Goal: Task Accomplishment & Management: Complete application form

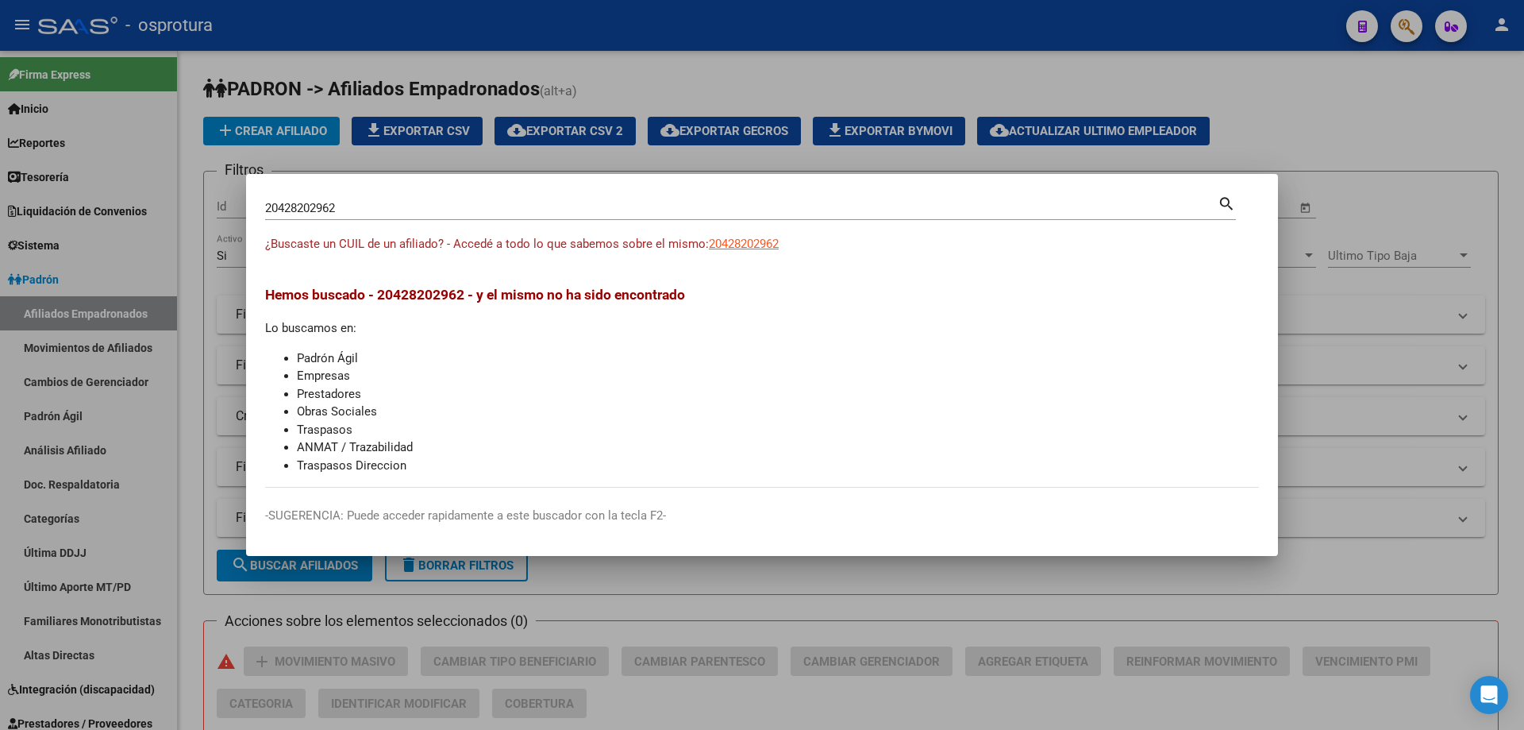
click at [914, 214] on input "20428202962" at bounding box center [741, 208] width 953 height 14
paste input "-43084607-9"
type input "20430846079"
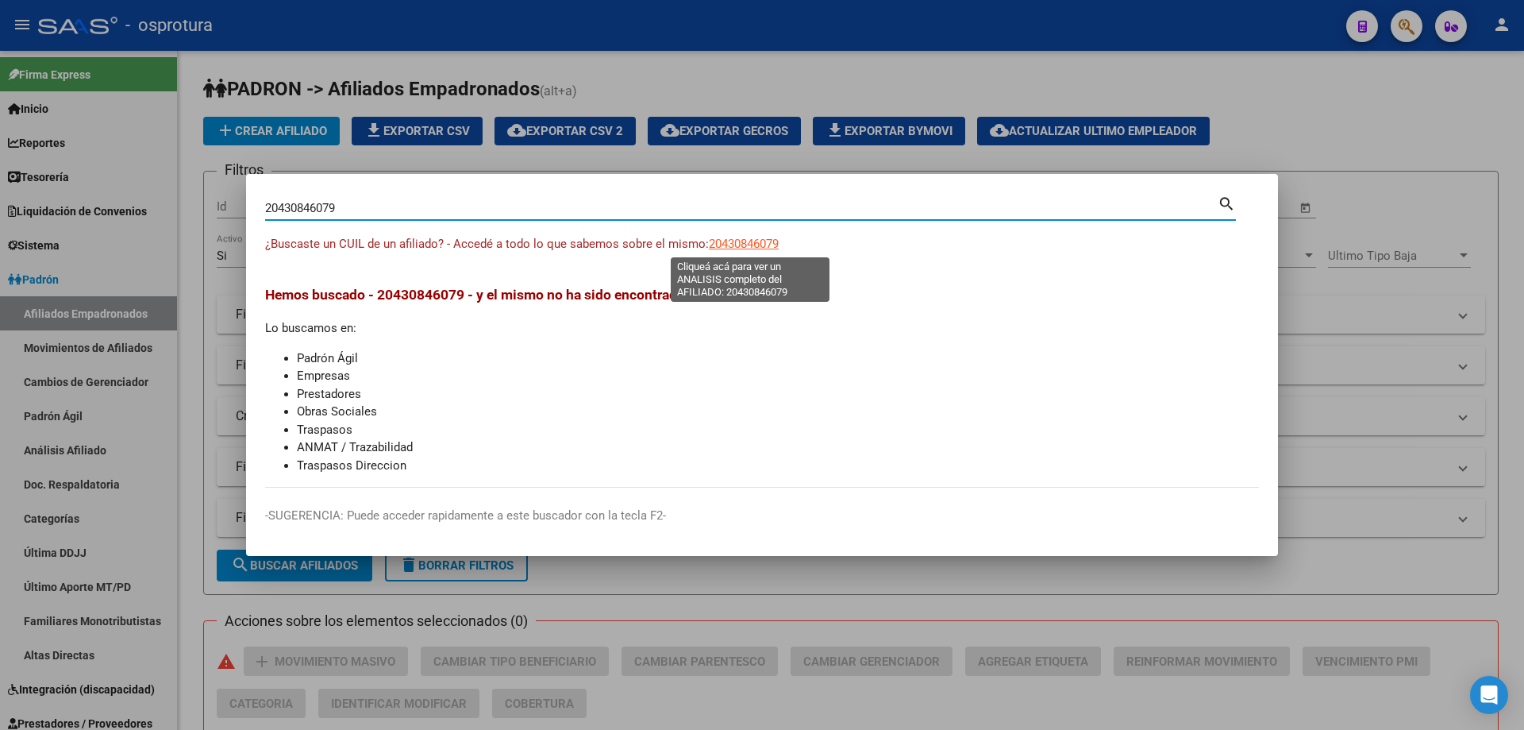
click at [730, 242] on span "20430846079" at bounding box center [744, 244] width 70 height 14
type textarea "20430846079"
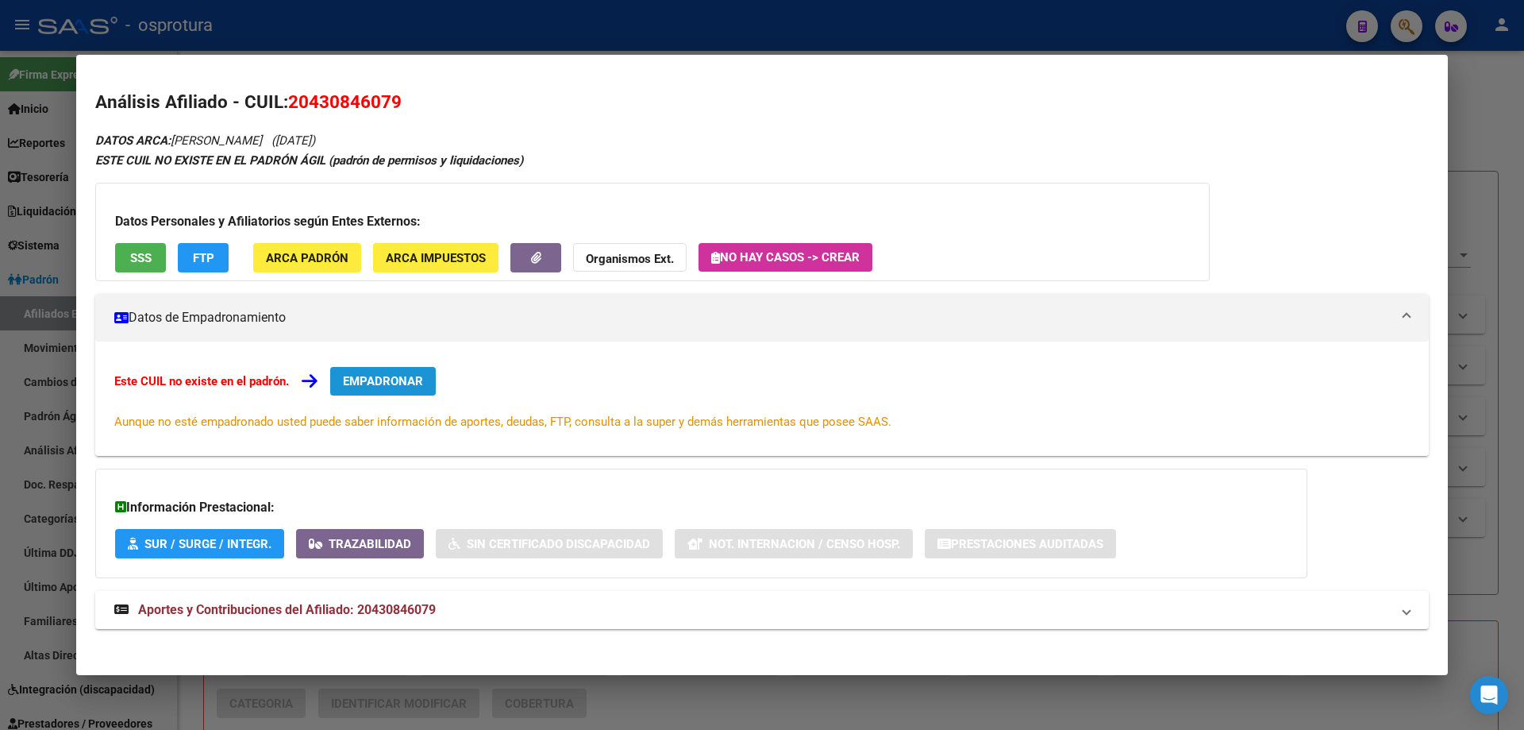
click at [422, 376] on span "EMPADRONAR" at bounding box center [383, 381] width 80 height 14
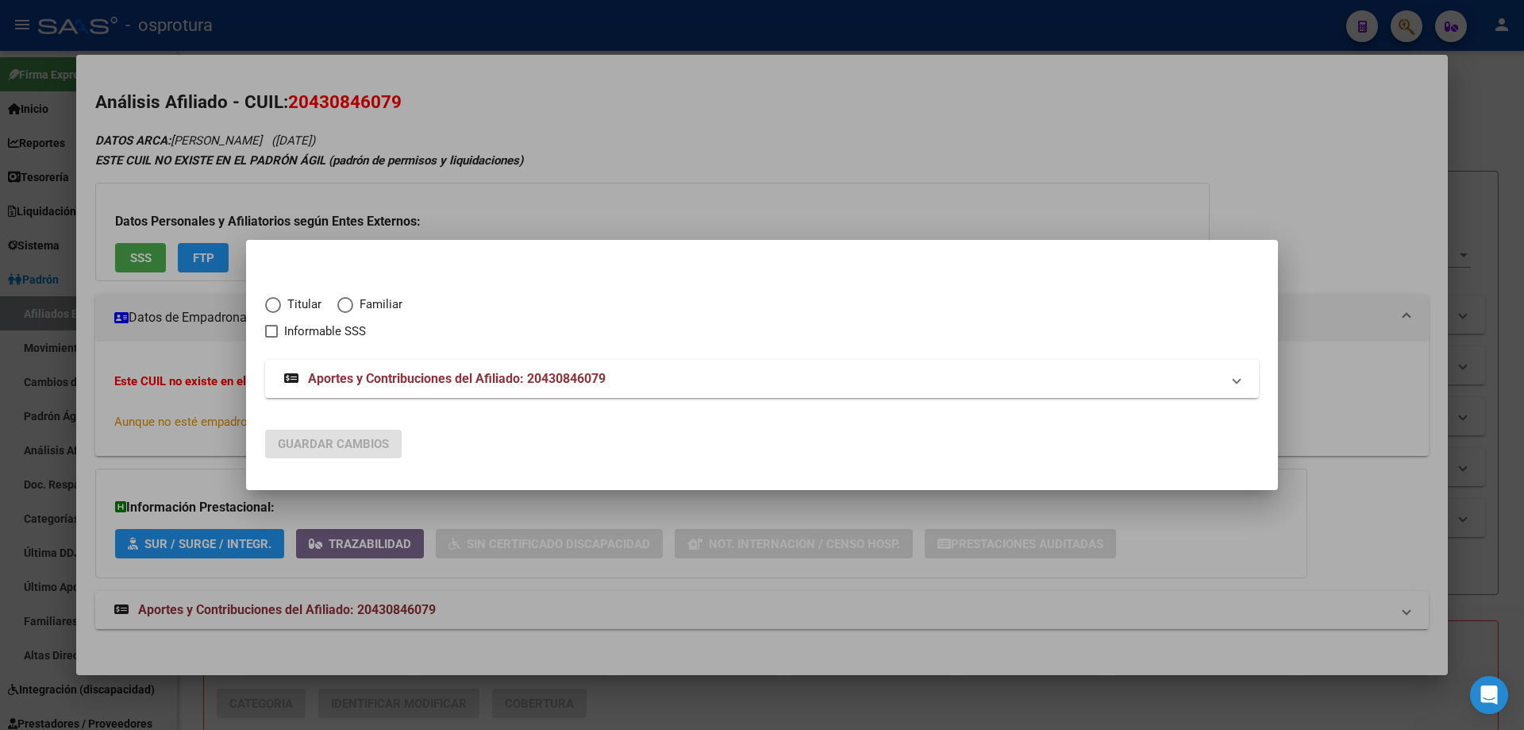
click at [299, 299] on span "Titular" at bounding box center [301, 304] width 40 height 18
click at [281, 299] on input "Titular" at bounding box center [273, 305] width 16 height 16
radio input "true"
checkbox input "true"
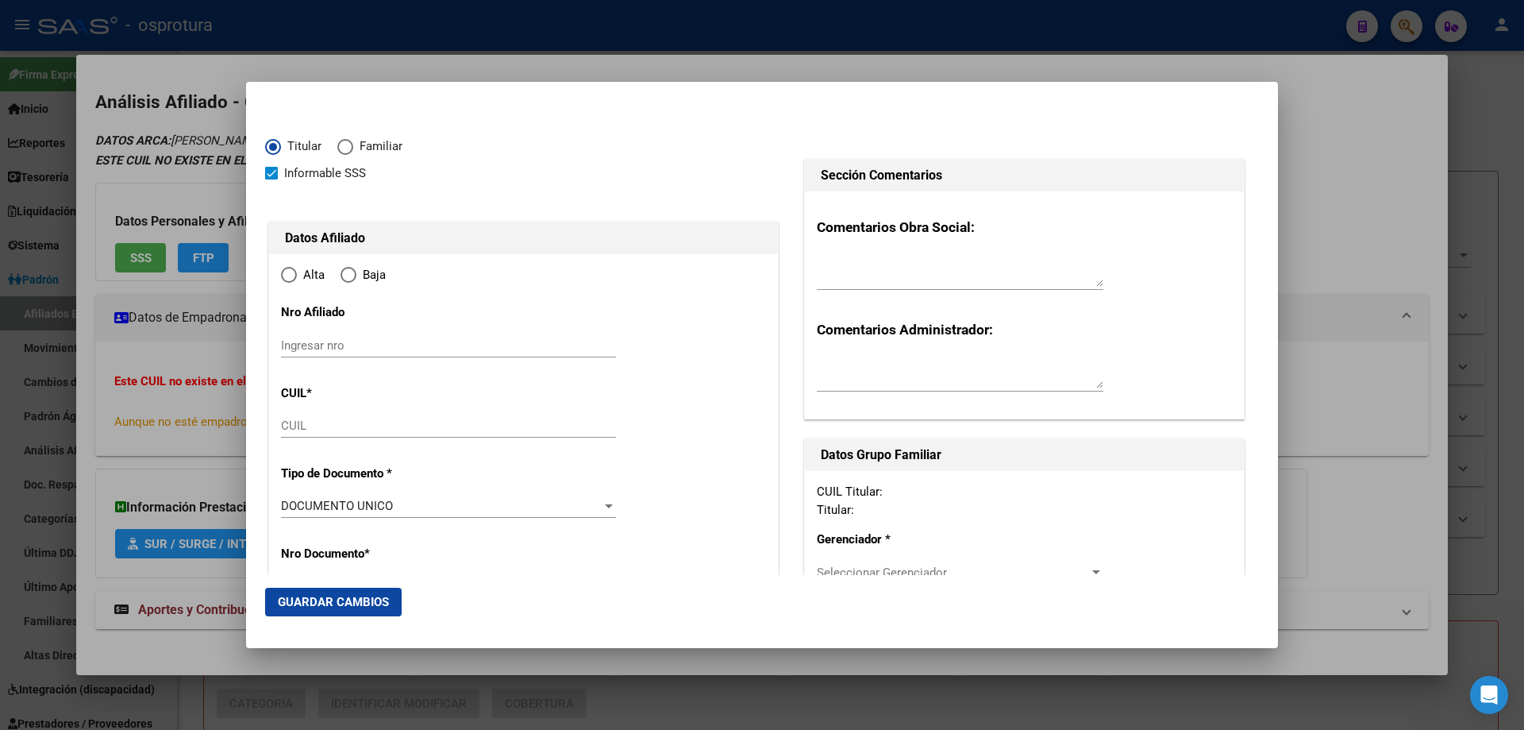
type input "20-43084607-9"
type input "43084607"
type input "[PERSON_NAME]"
type input "[DATE]"
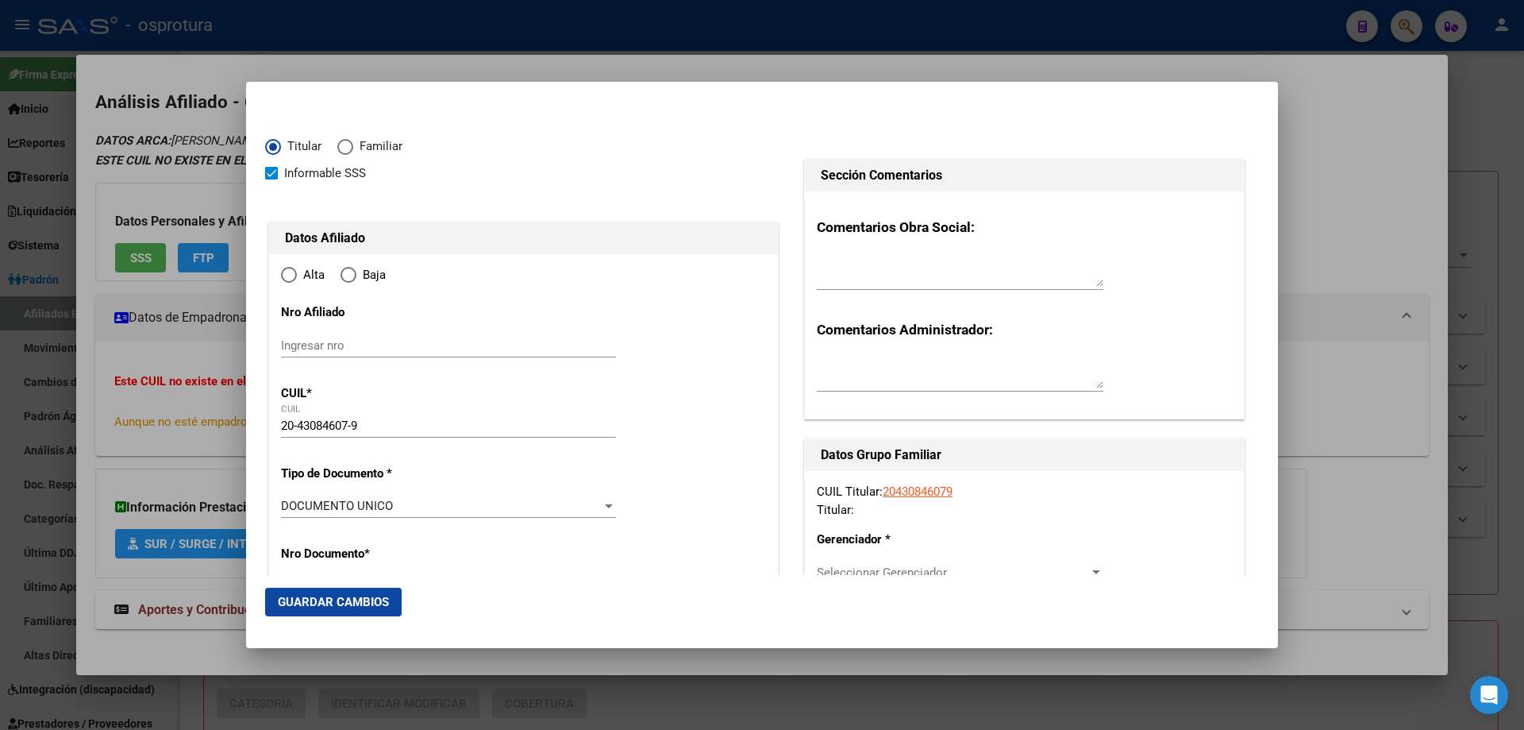
type input "CABA"
type input "1414"
type input "CORDOBA AV."
type input "5529"
type input "0"
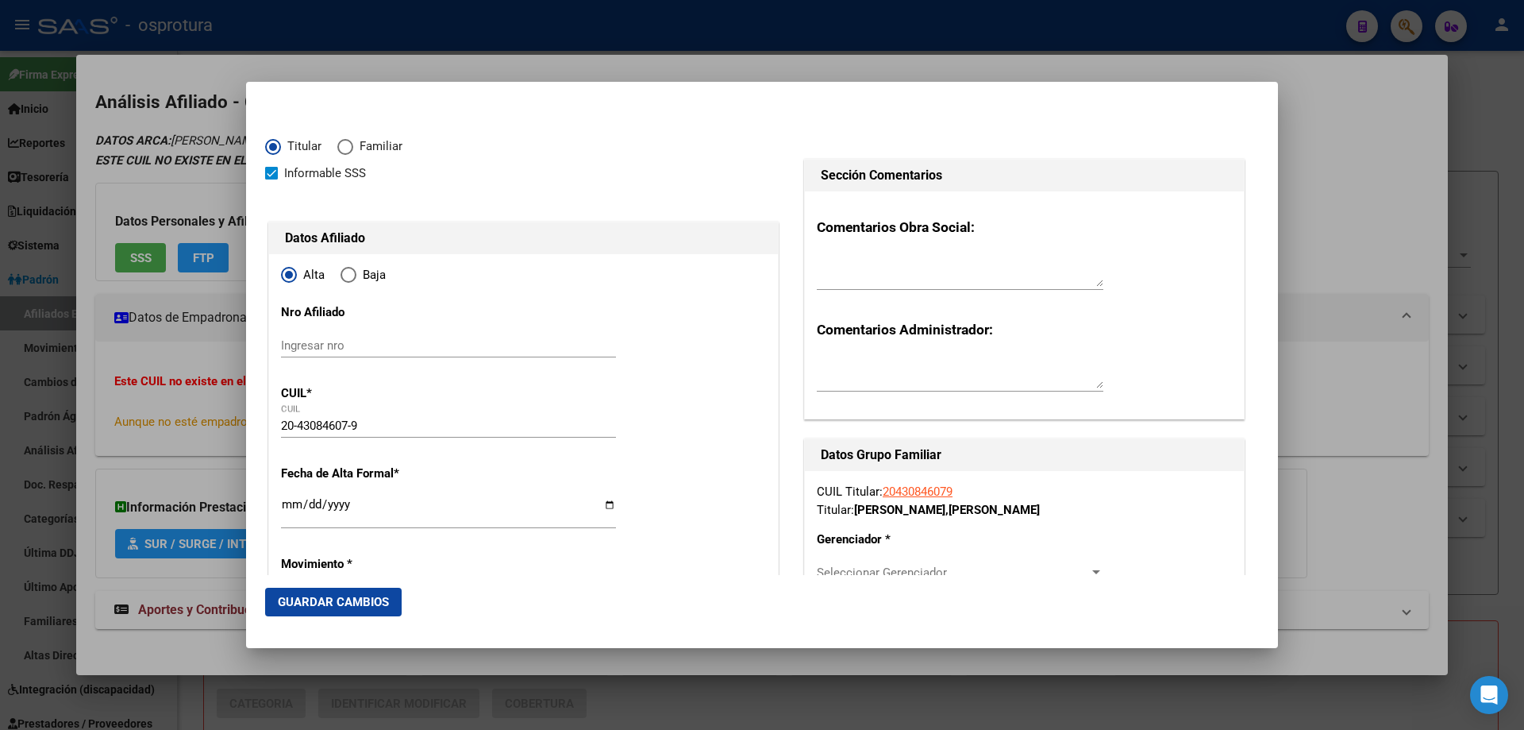
radio input "true"
type input "CABA"
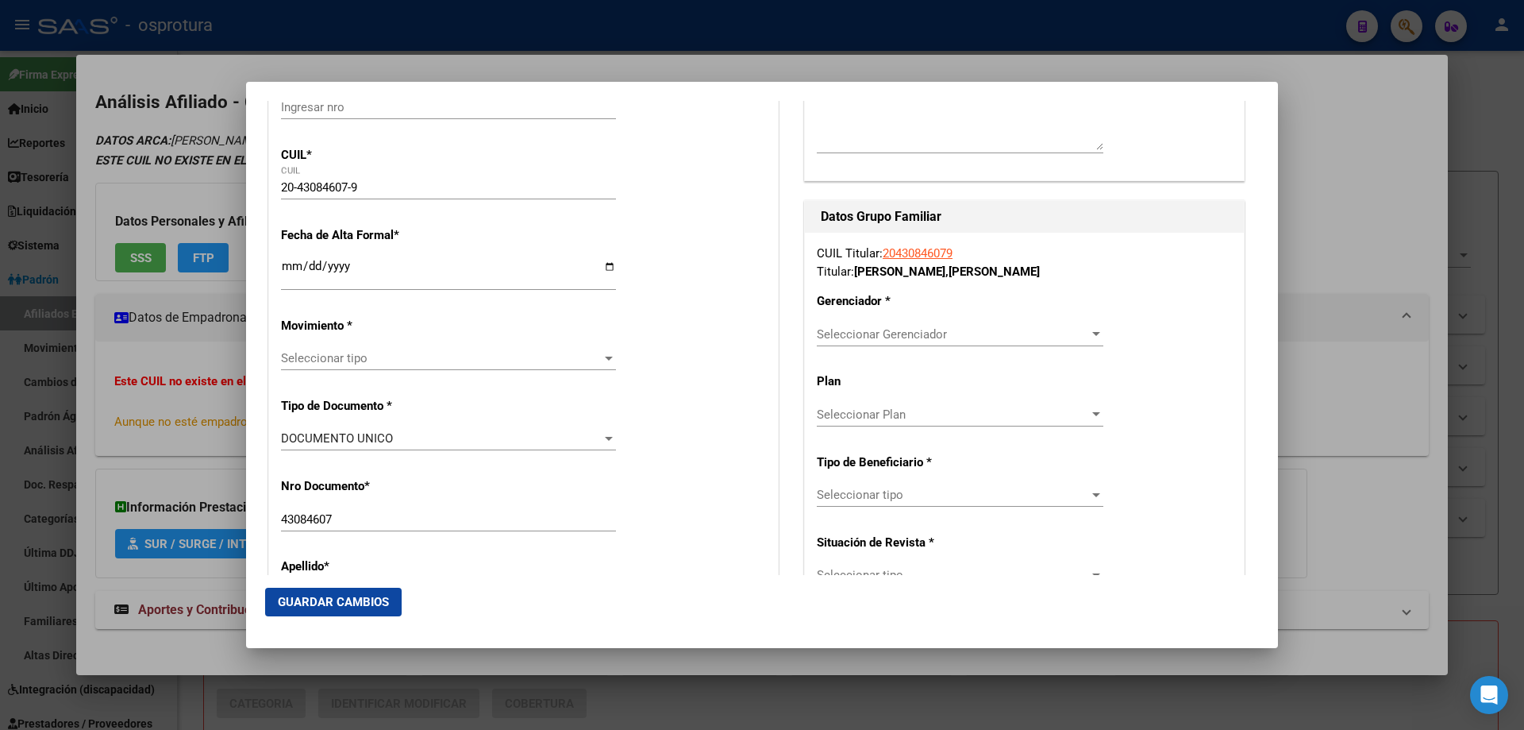
click at [285, 269] on input "Ingresar fecha" at bounding box center [448, 272] width 335 height 25
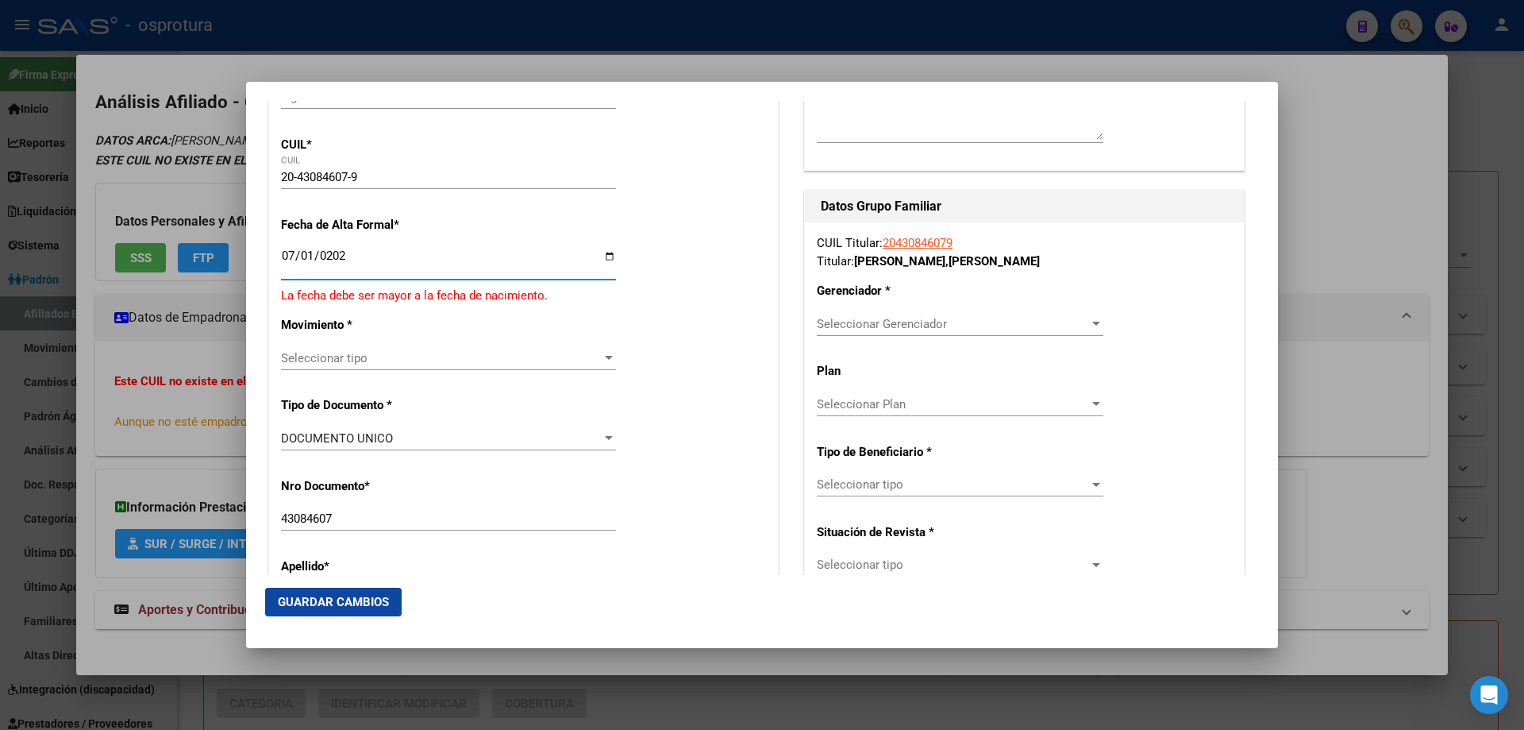
type input "[DATE]"
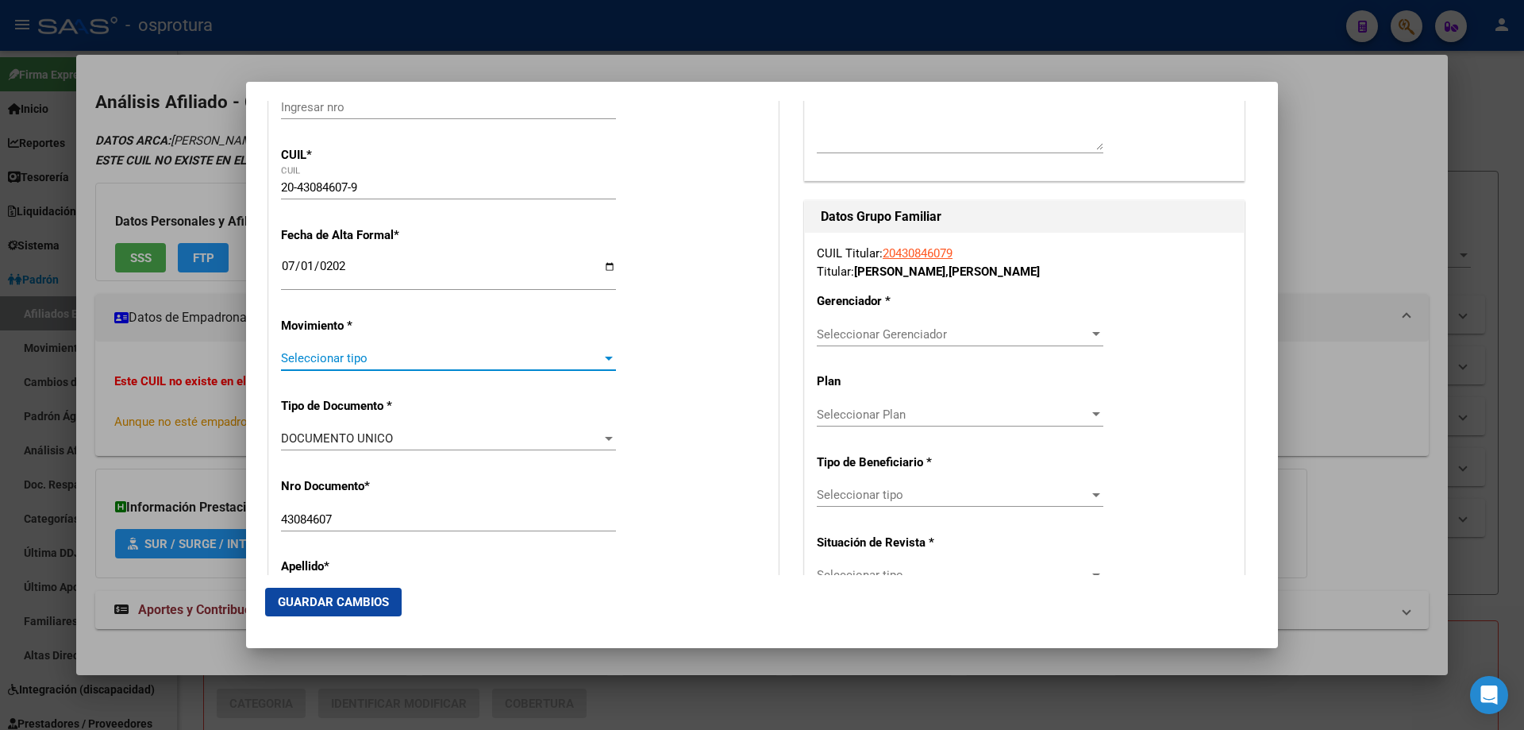
click at [337, 354] on span "Seleccionar tipo" at bounding box center [441, 358] width 321 height 14
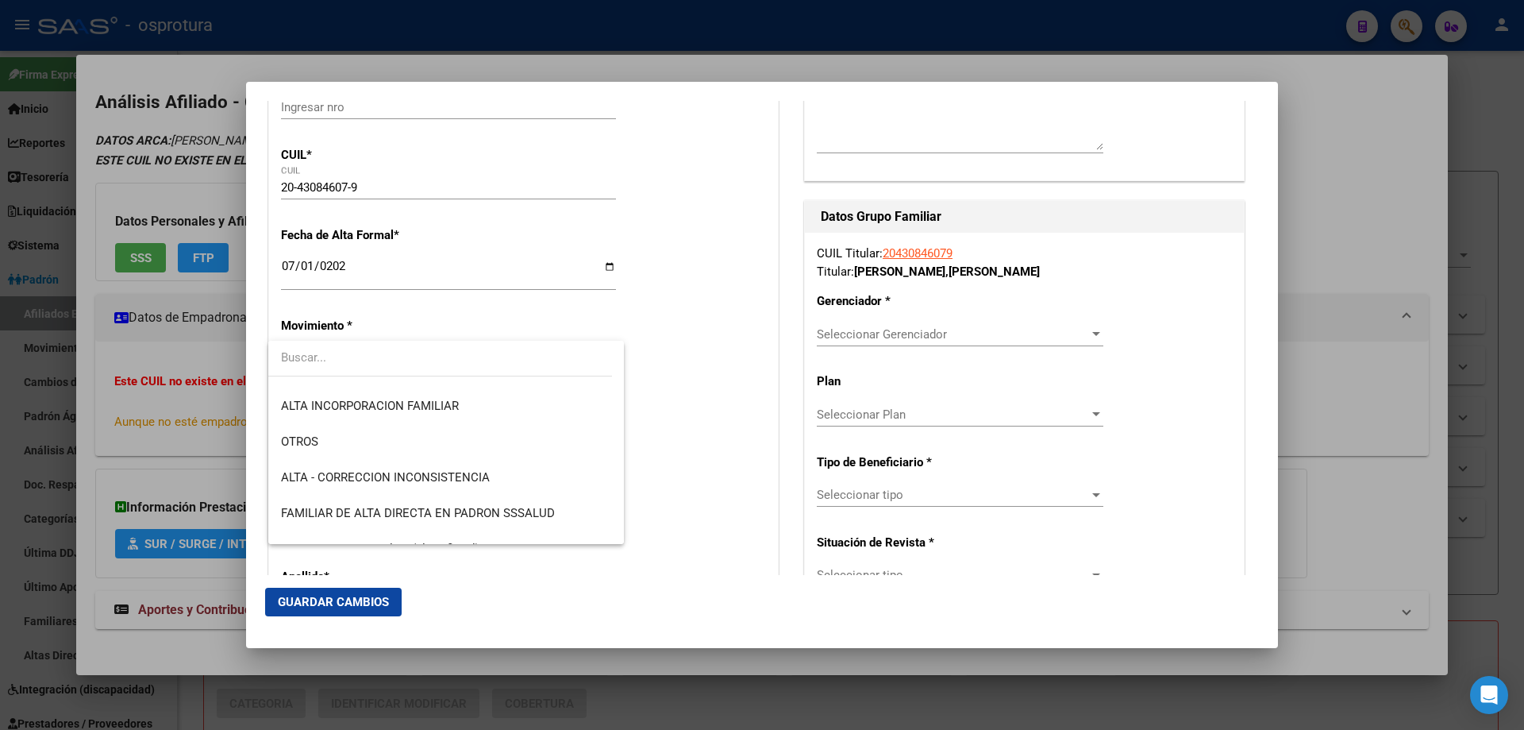
scroll to position [397, 0]
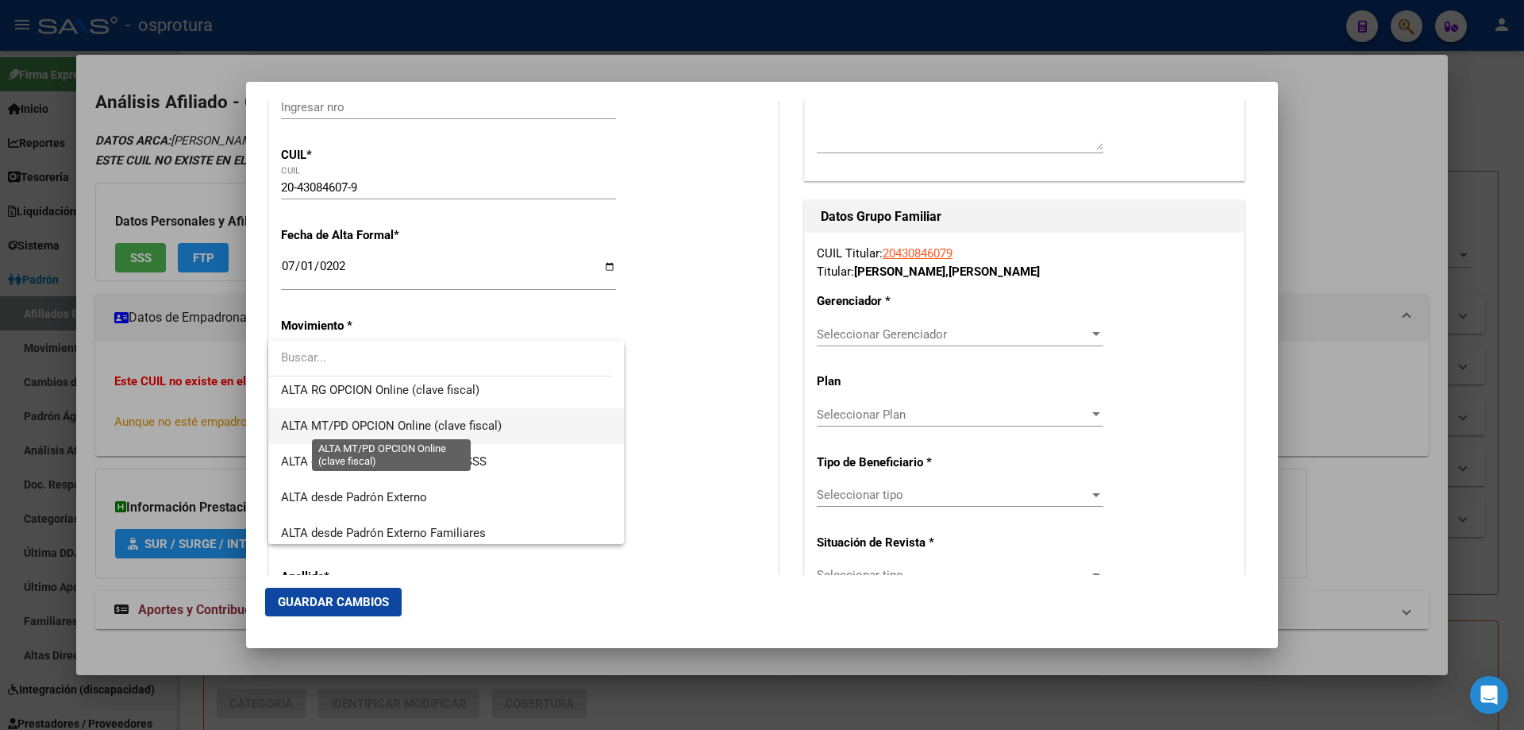
click at [389, 426] on span "ALTA MT/PD OPCION Online (clave fiscal)" at bounding box center [391, 425] width 221 height 14
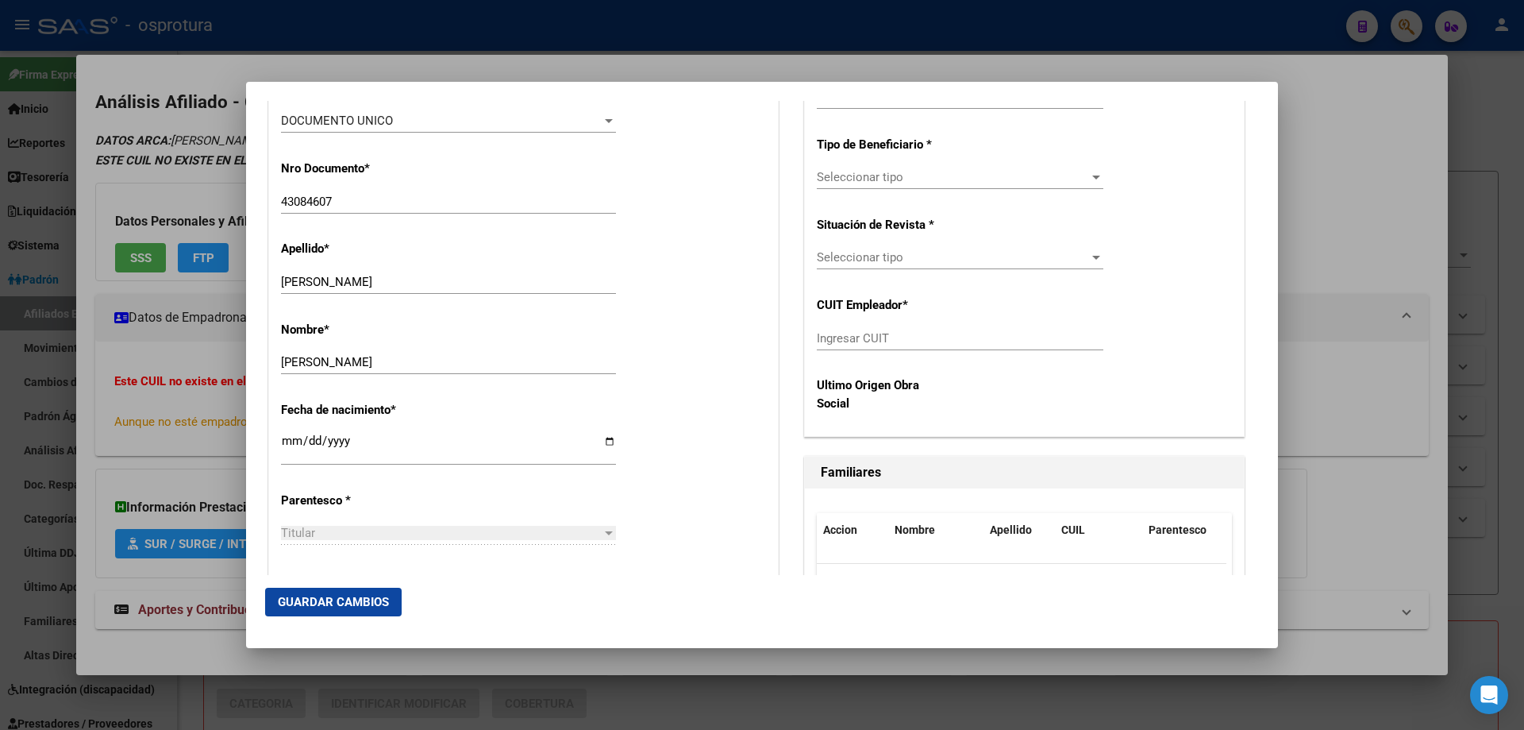
scroll to position [635, 0]
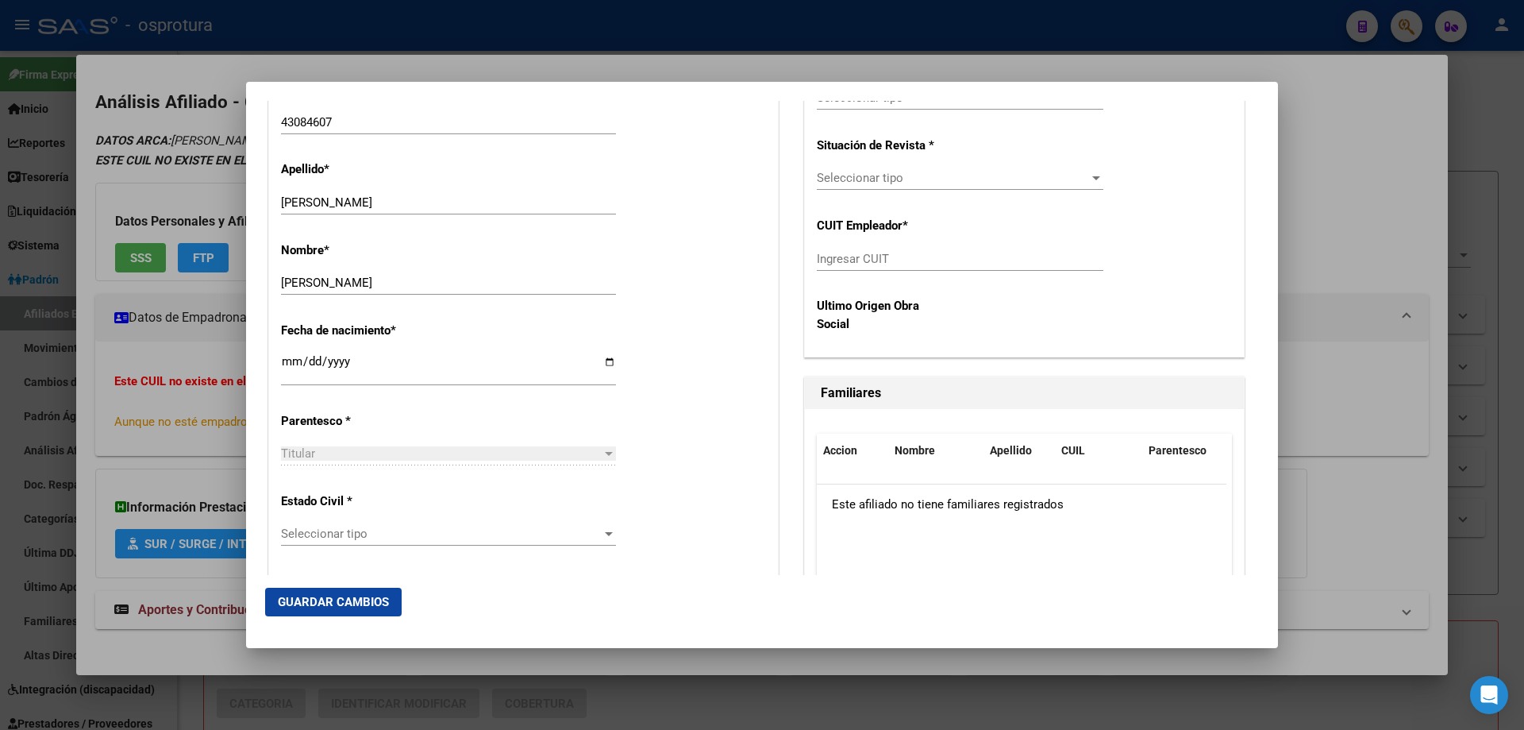
click at [372, 534] on span "Seleccionar tipo" at bounding box center [441, 533] width 321 height 14
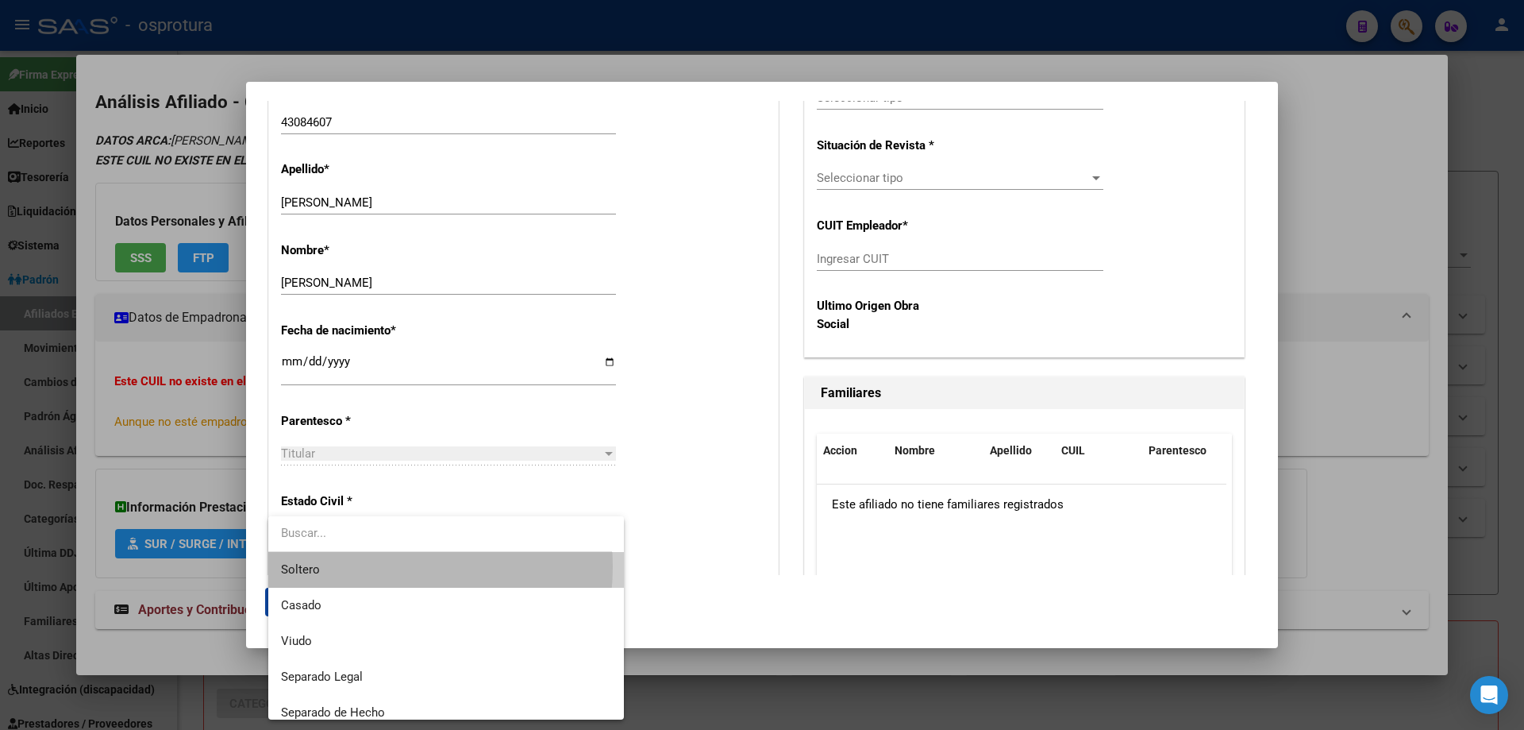
click at [360, 566] on span "Soltero" at bounding box center [446, 570] width 330 height 36
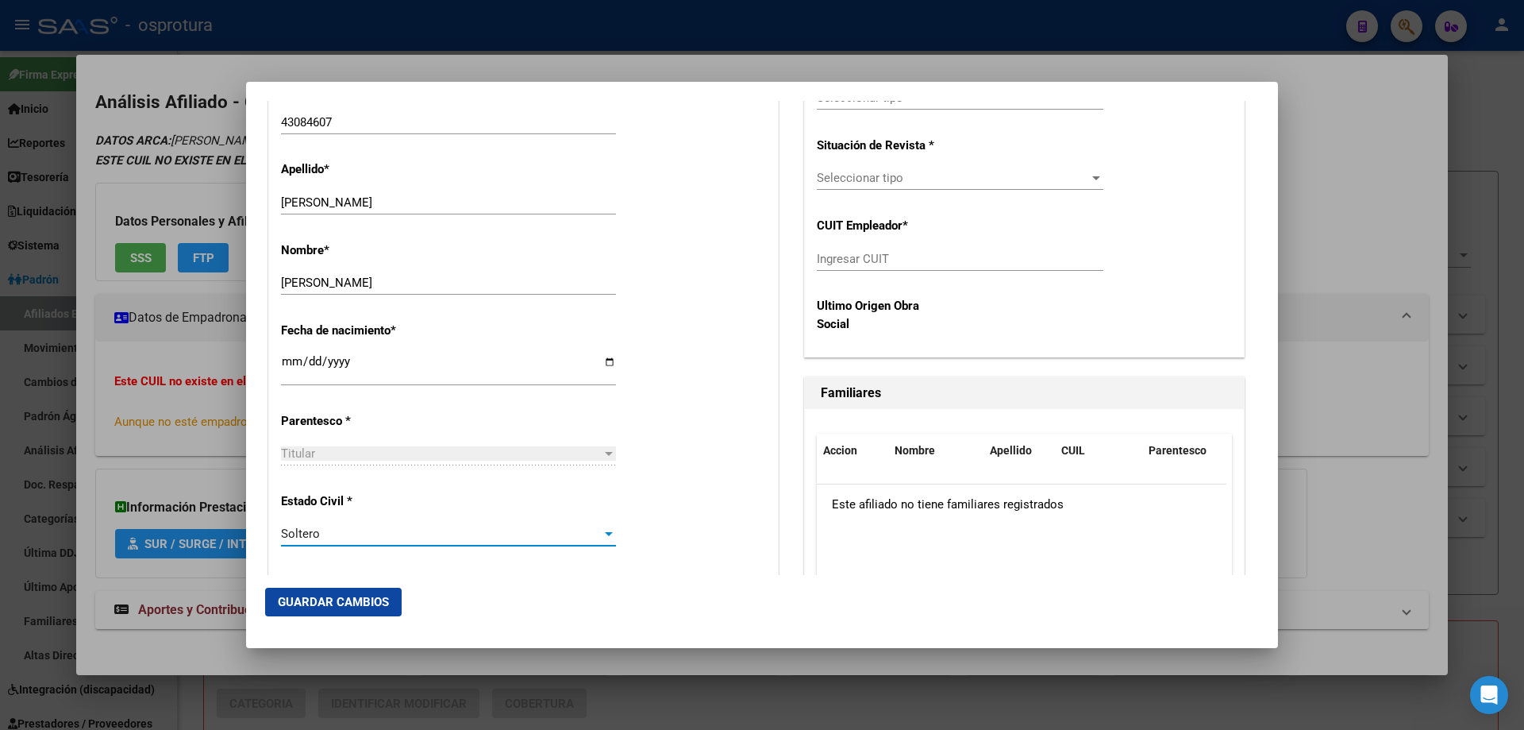
scroll to position [397, 0]
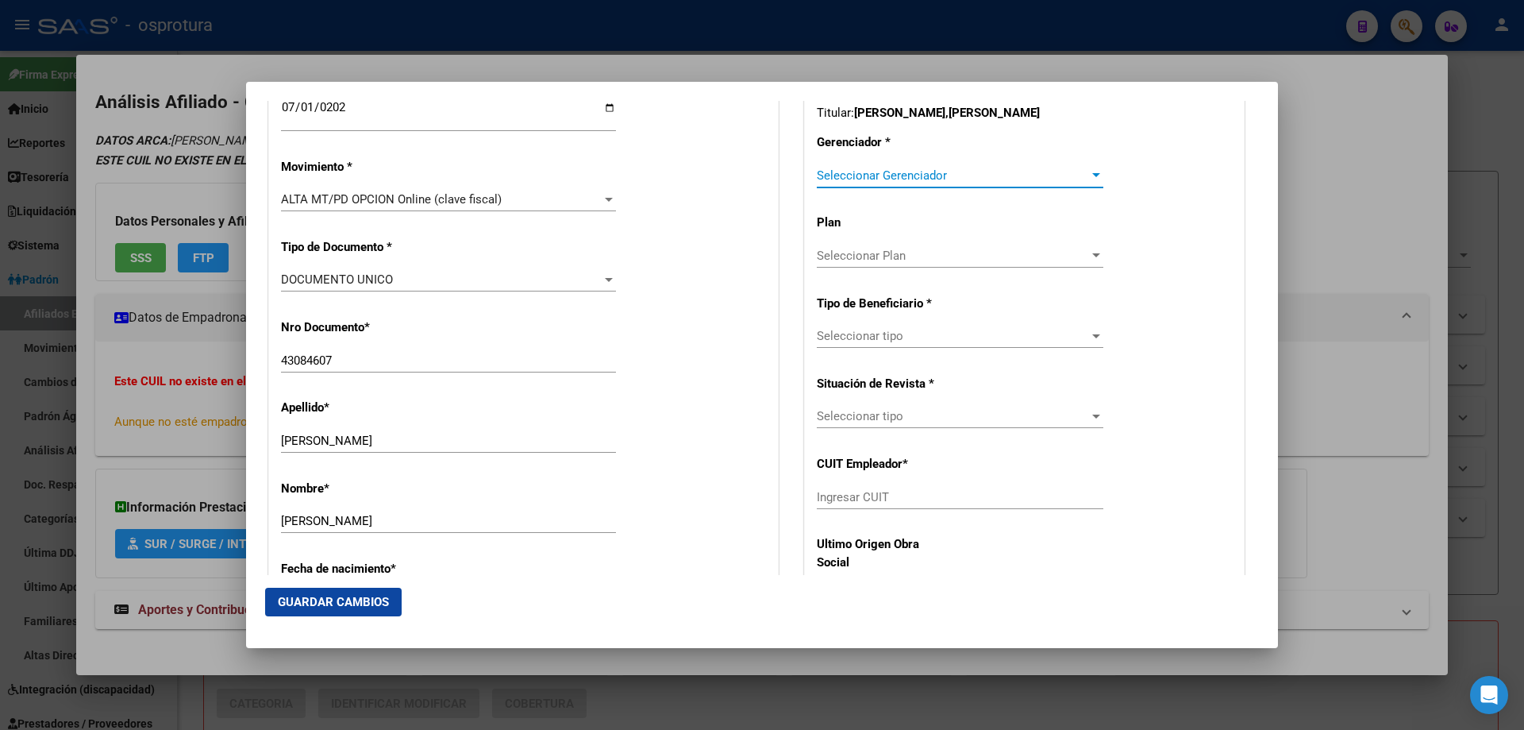
click at [921, 175] on span "Seleccionar Gerenciador" at bounding box center [953, 175] width 272 height 14
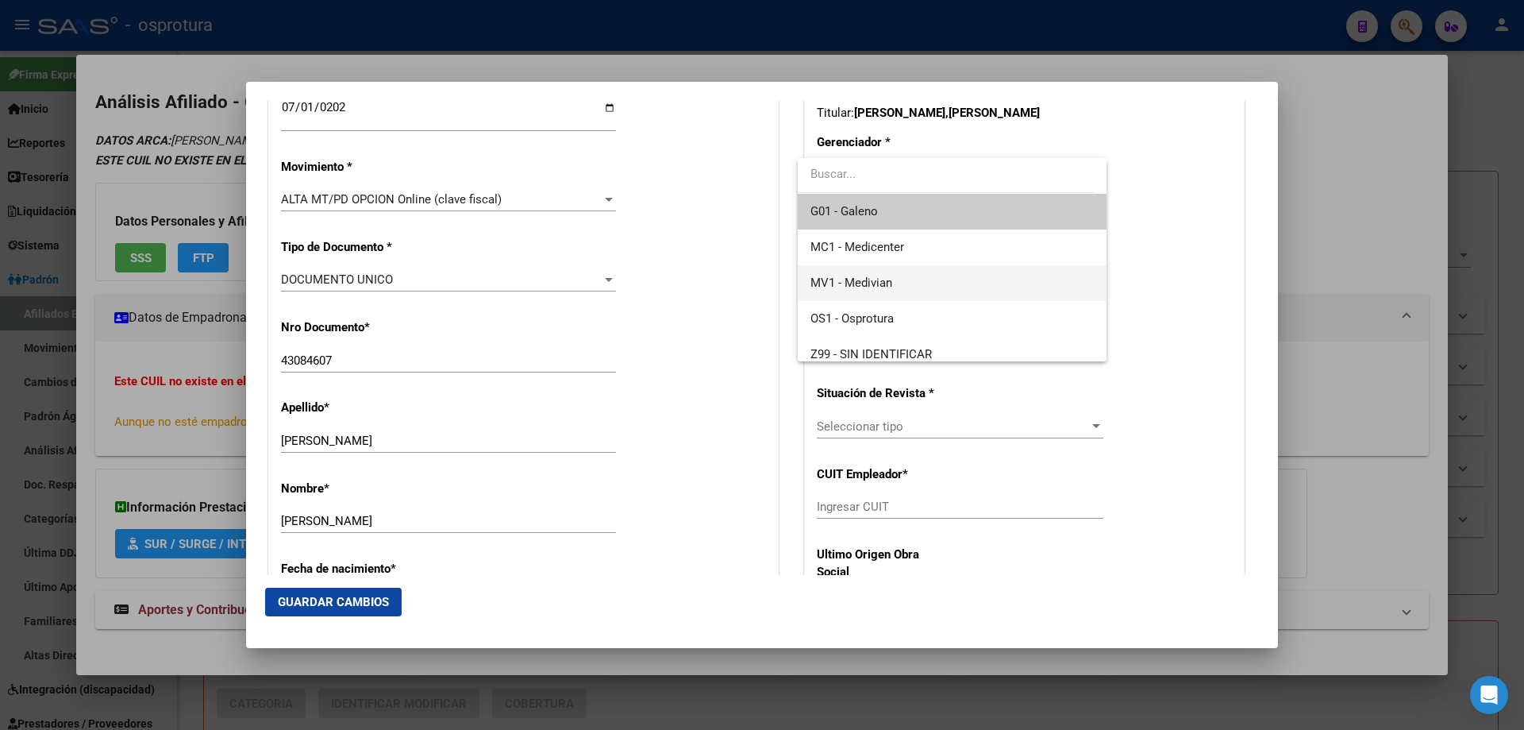
click at [904, 276] on span "MV1 - Medivian" at bounding box center [952, 283] width 283 height 36
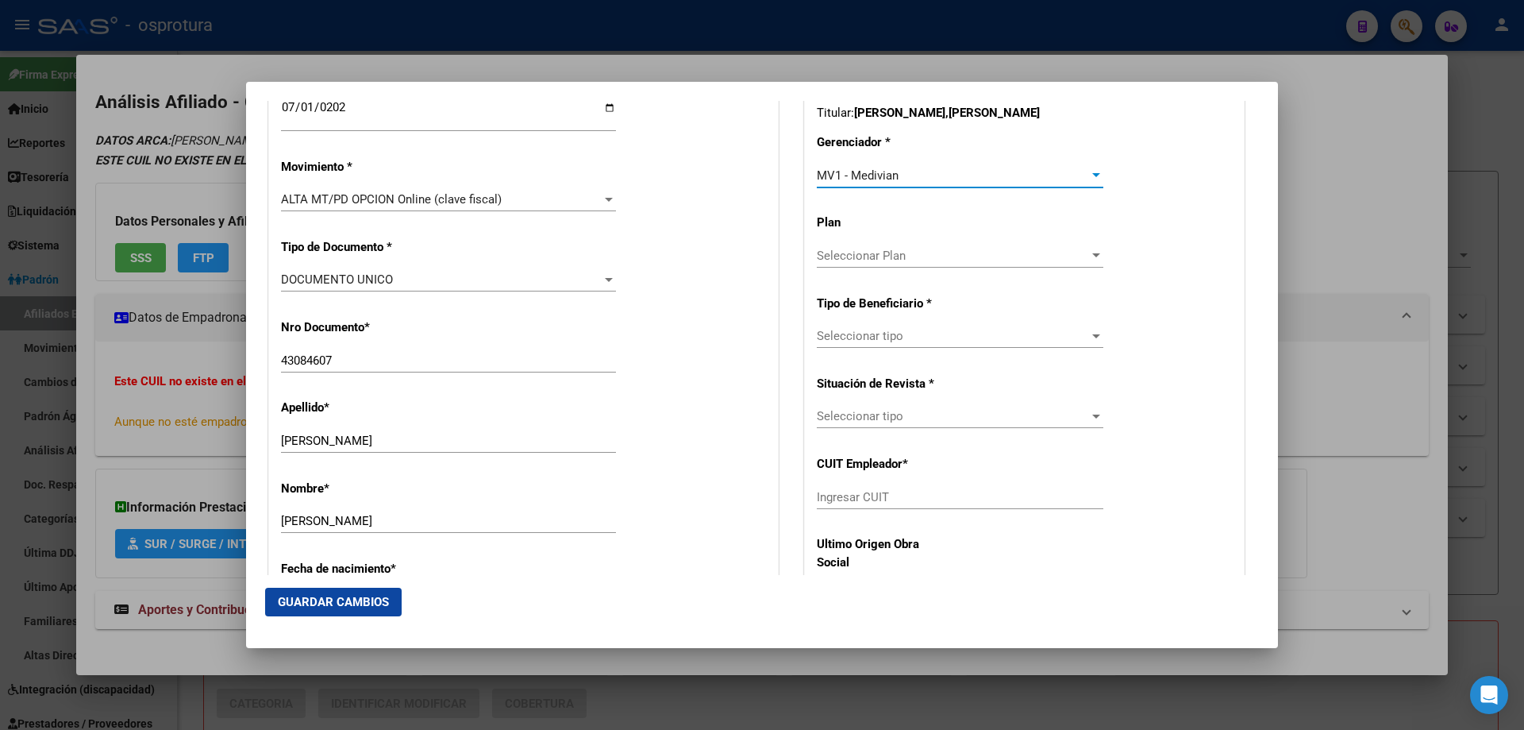
click at [890, 342] on span "Seleccionar tipo" at bounding box center [953, 336] width 272 height 14
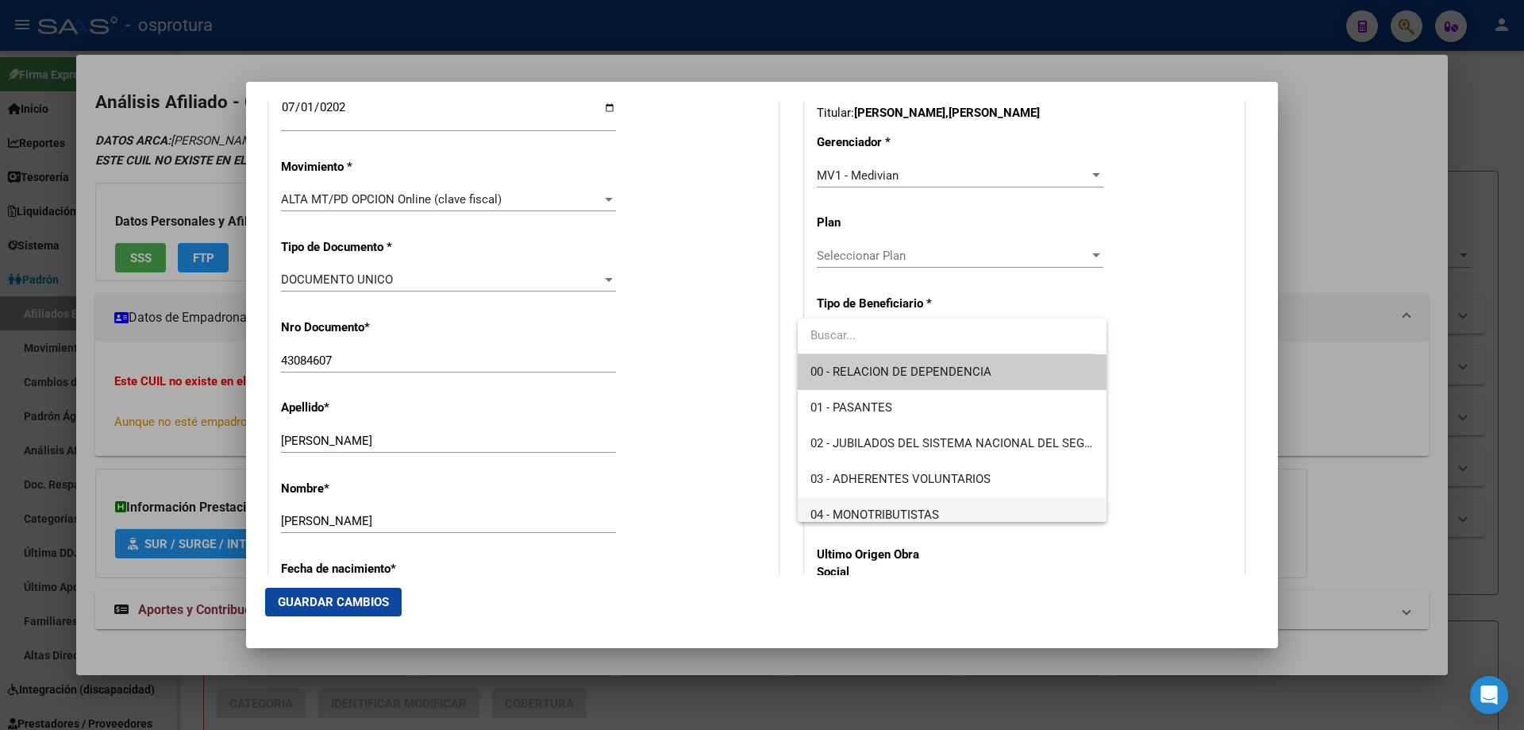
scroll to position [159, 0]
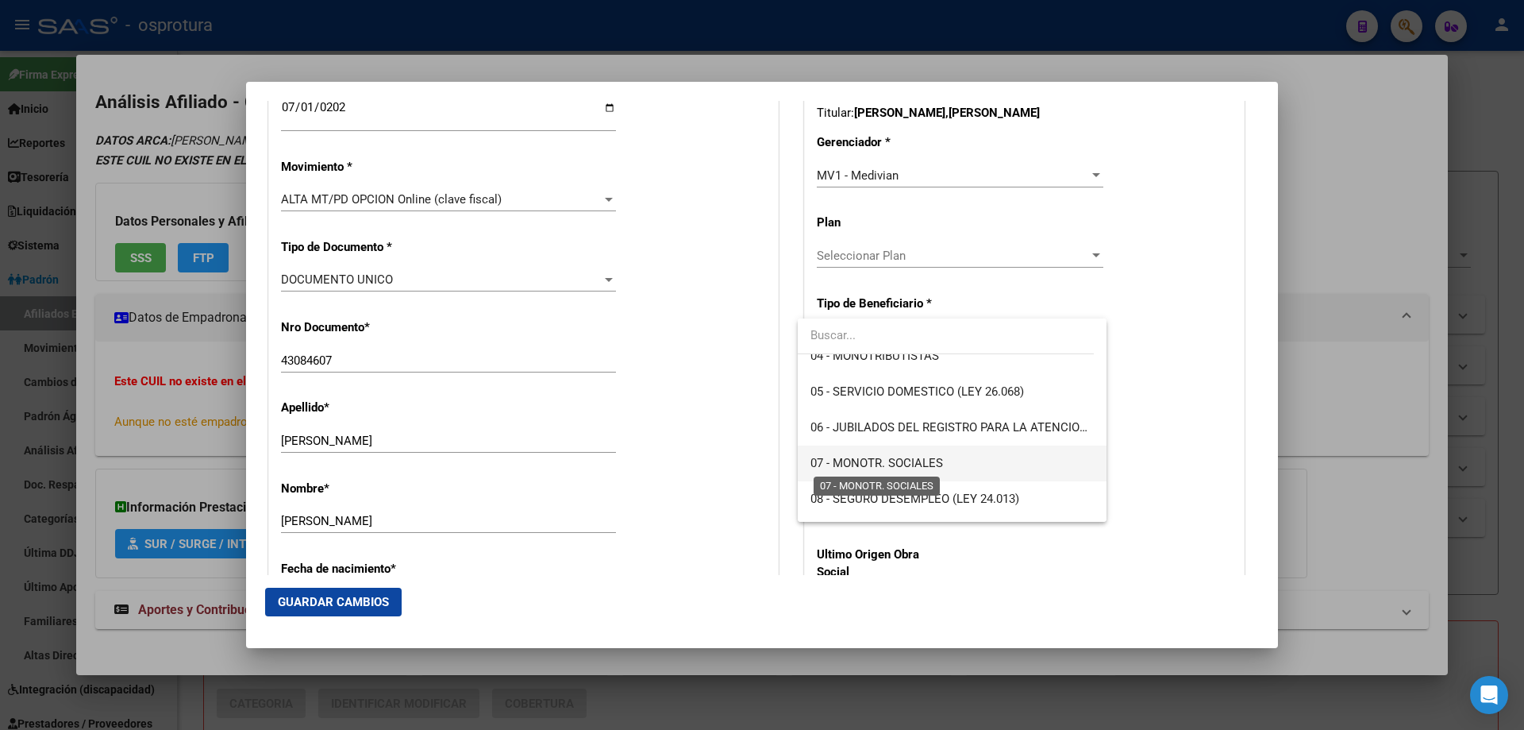
click at [895, 465] on span "07 - MONOTR. SOCIALES" at bounding box center [877, 463] width 133 height 14
type input "20-43084607-9"
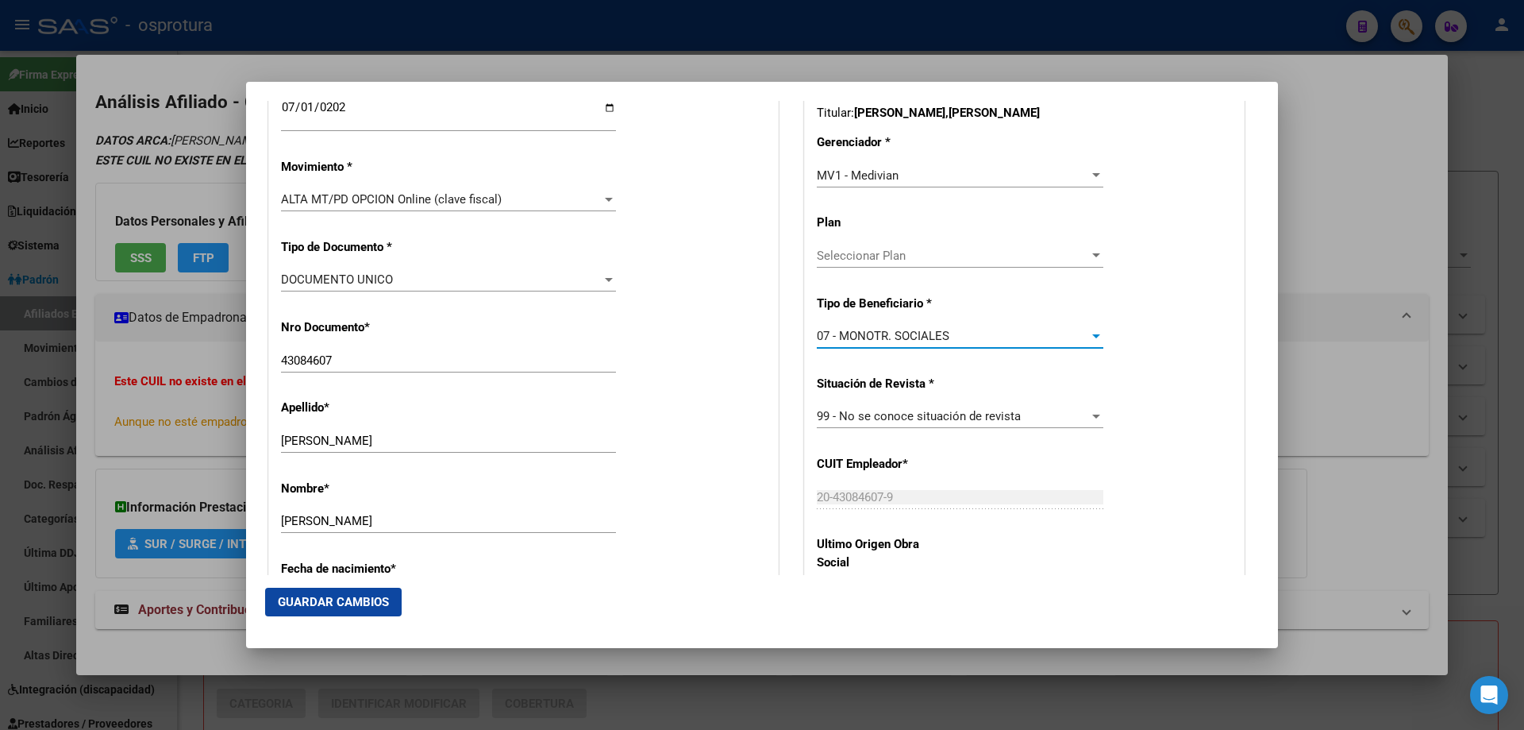
click at [380, 604] on span "Guardar Cambios" at bounding box center [333, 602] width 111 height 14
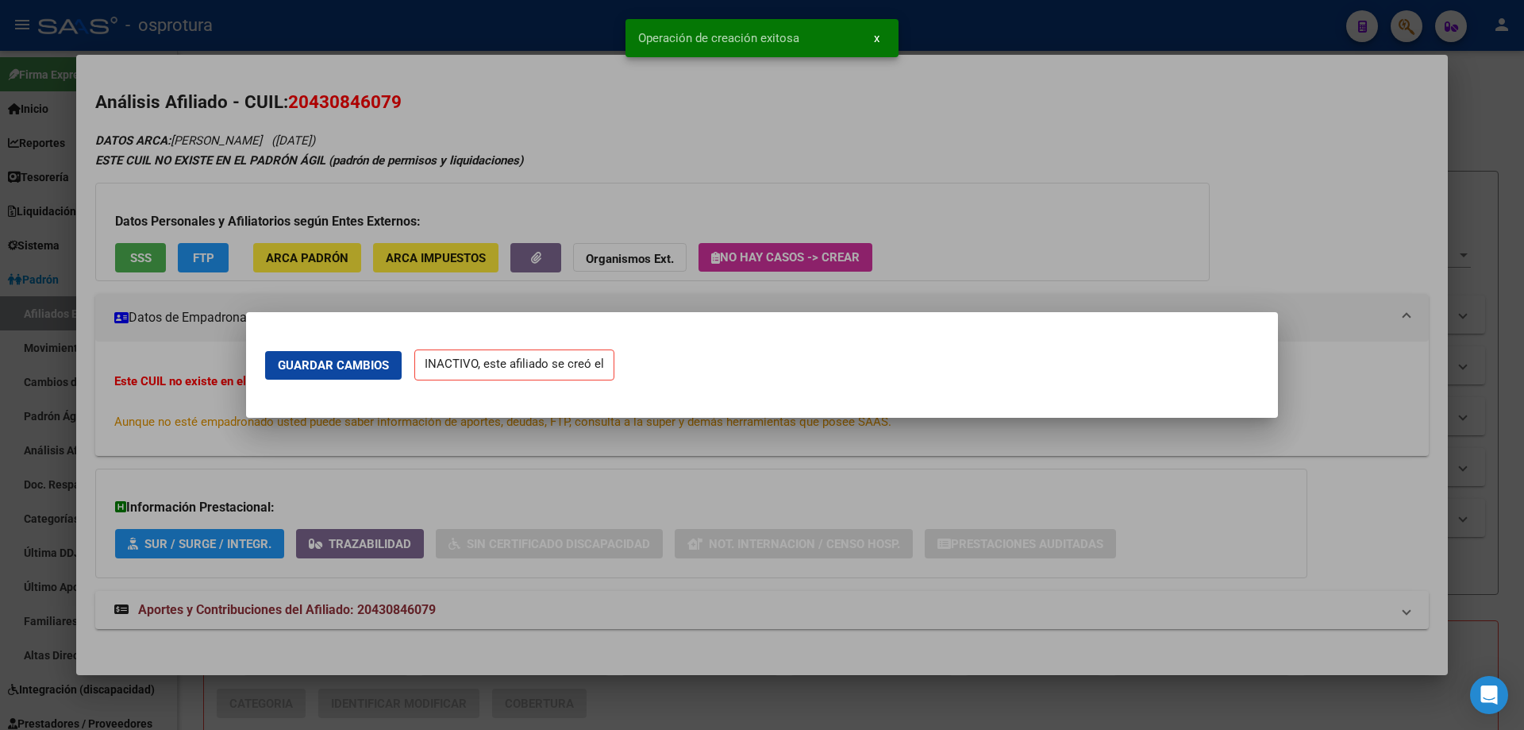
scroll to position [0, 0]
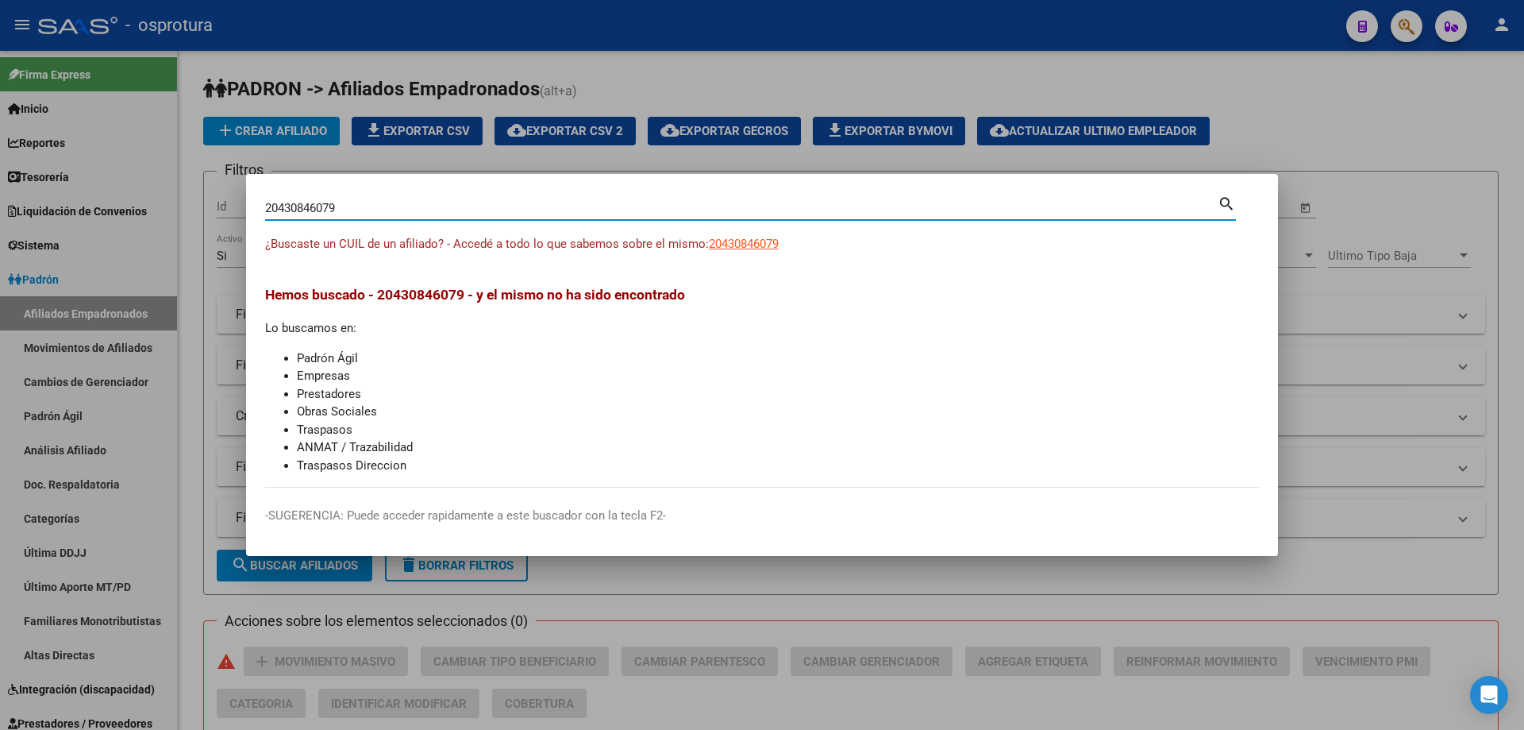
click at [333, 210] on input "20430846079" at bounding box center [741, 208] width 953 height 14
click at [355, 201] on input "20430846079" at bounding box center [741, 208] width 953 height 14
